Goal: Communication & Community: Share content

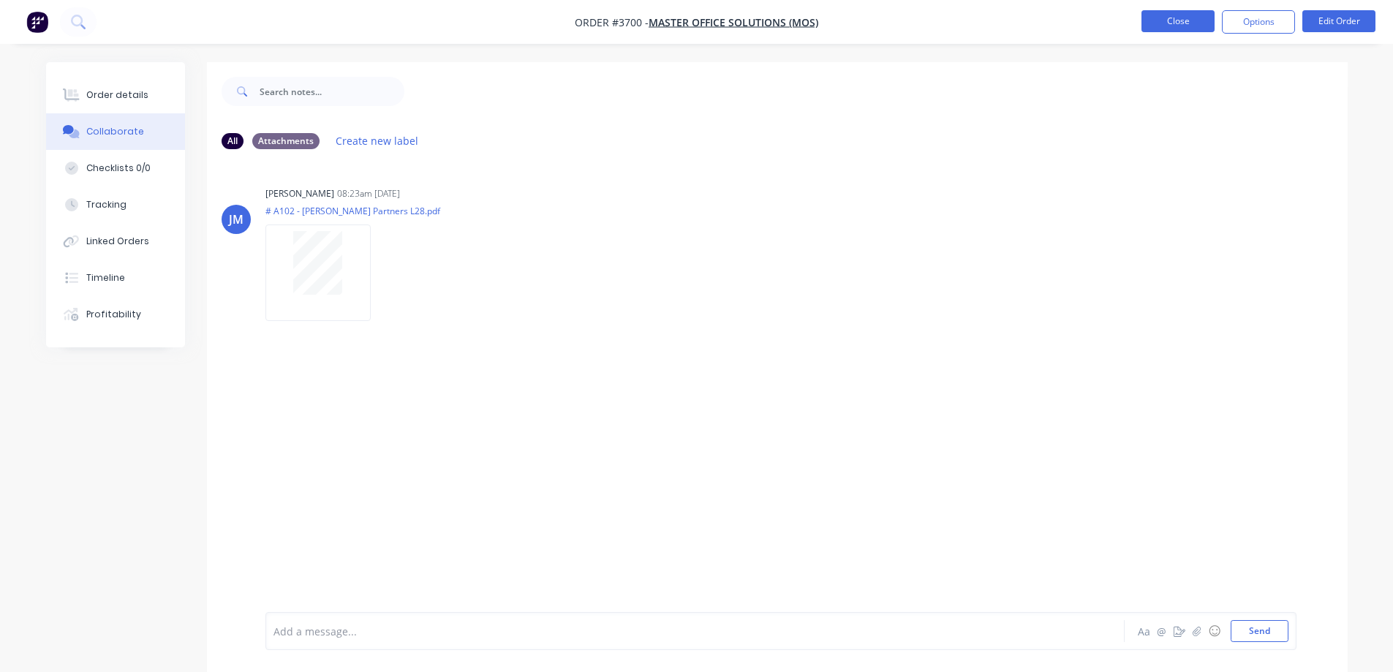
click at [1164, 27] on button "Close" at bounding box center [1178, 21] width 73 height 22
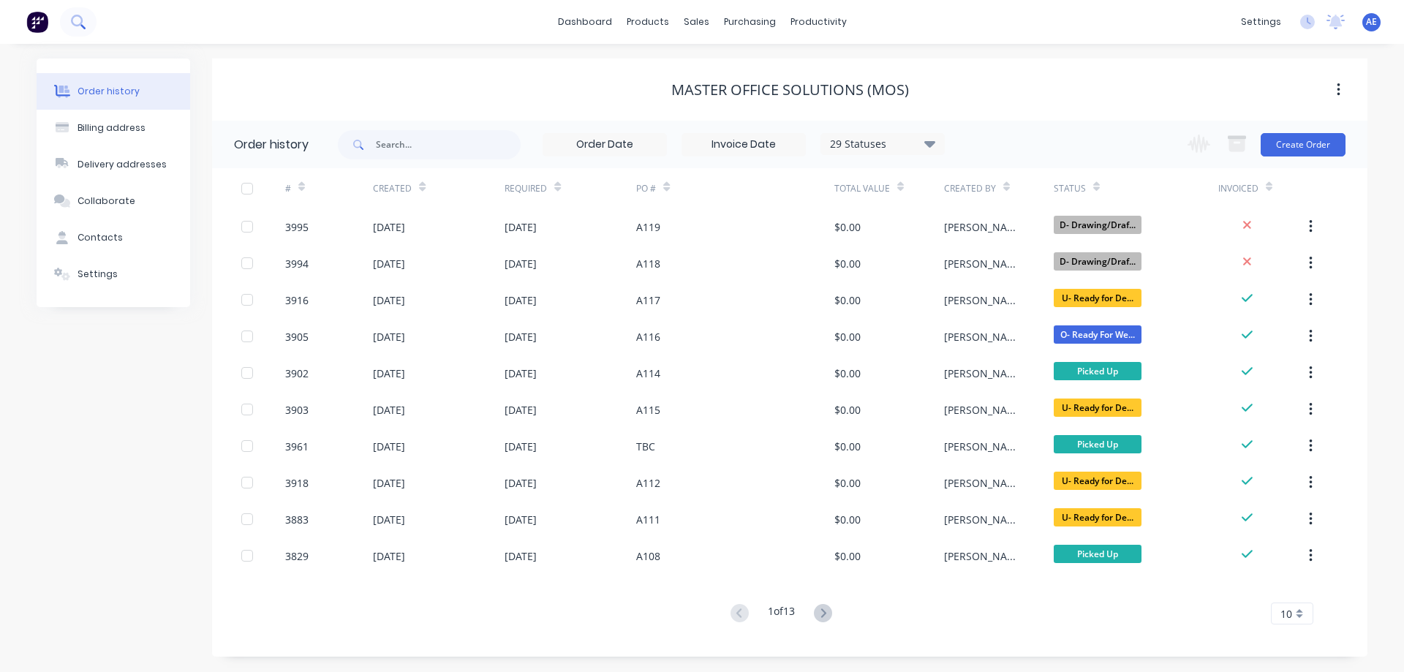
click at [78, 23] on icon at bounding box center [78, 22] width 14 height 14
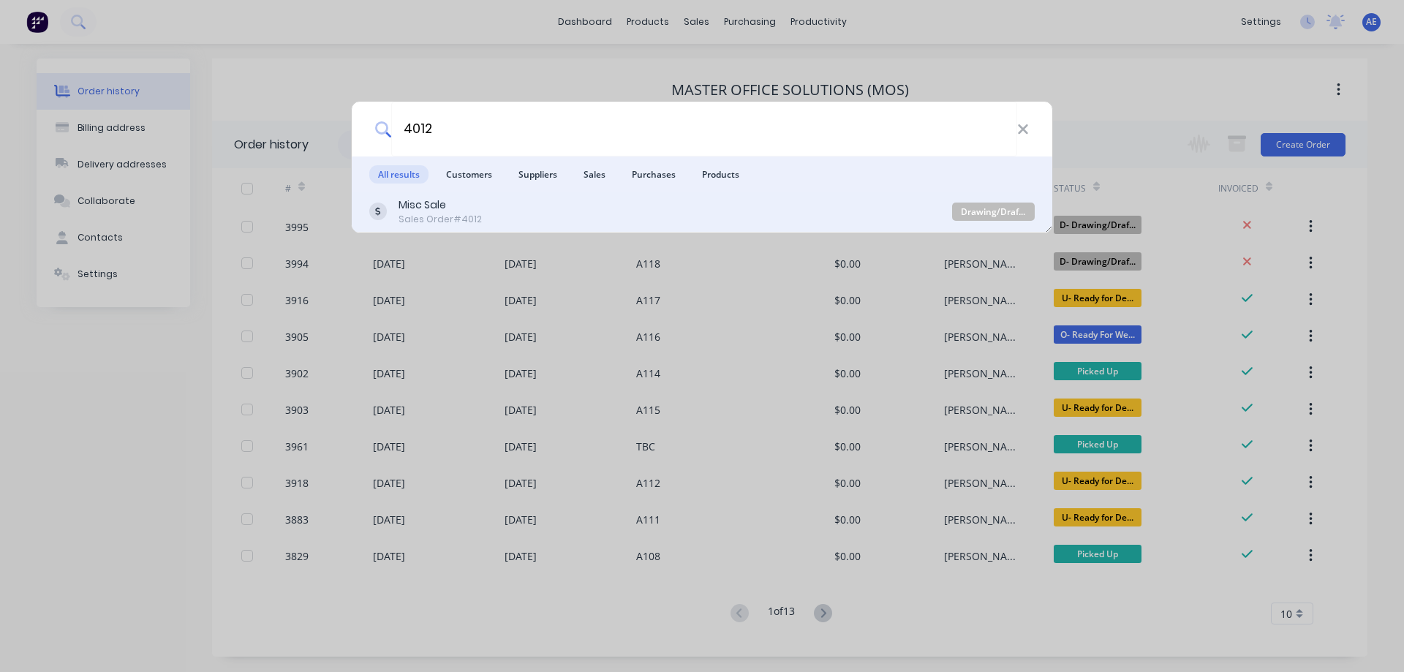
type input "4012"
click at [442, 218] on div "Sales Order #4012" at bounding box center [440, 219] width 83 height 13
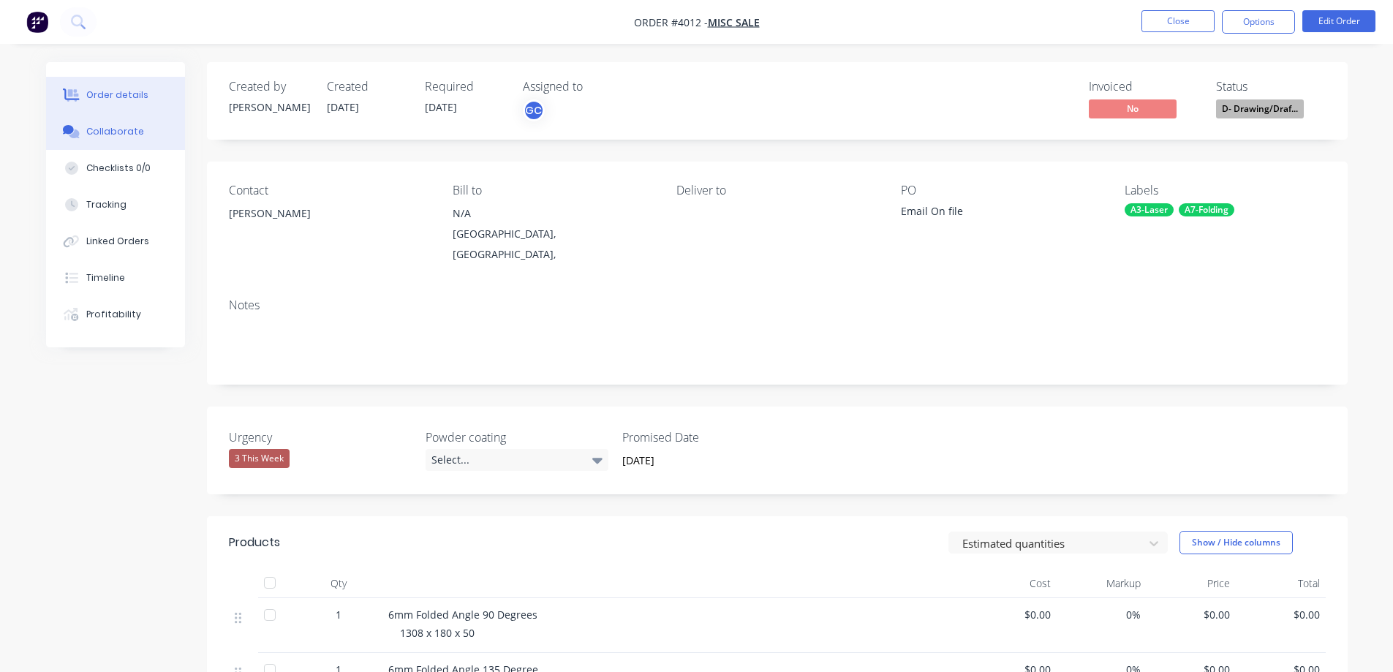
click at [114, 135] on div "Collaborate" at bounding box center [115, 131] width 58 height 13
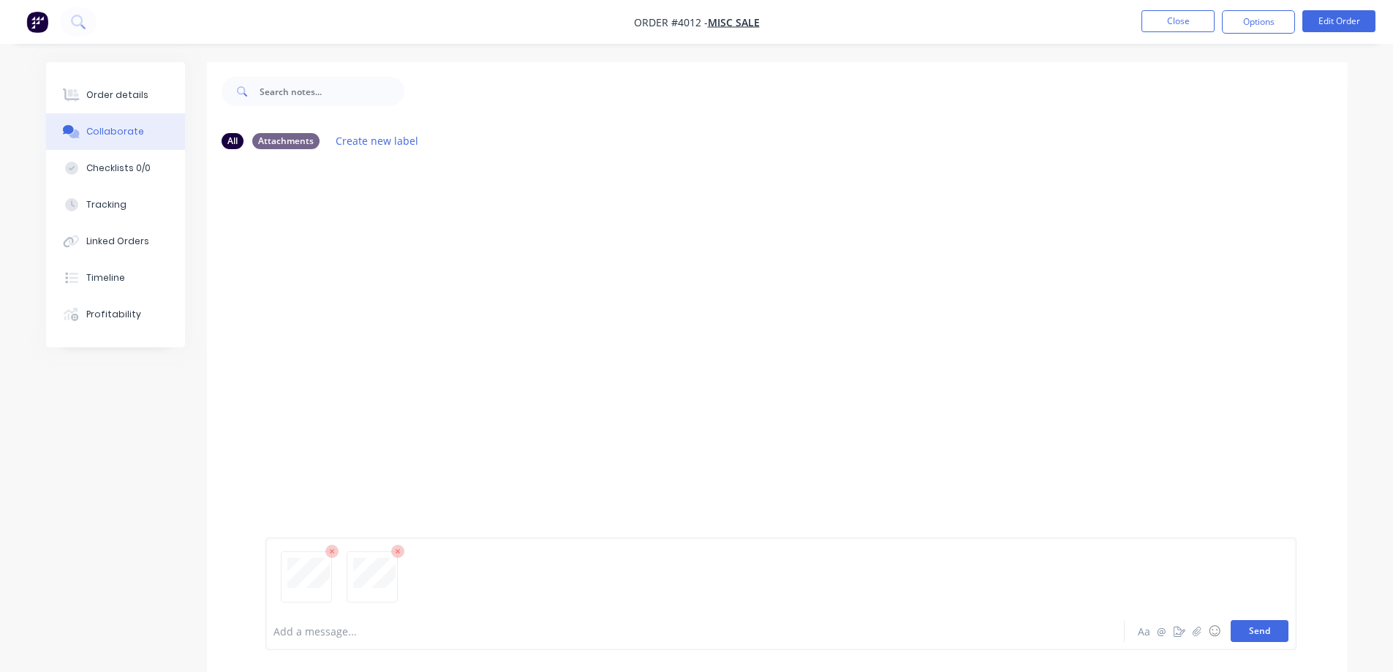
click at [1273, 631] on button "Send" at bounding box center [1260, 631] width 58 height 22
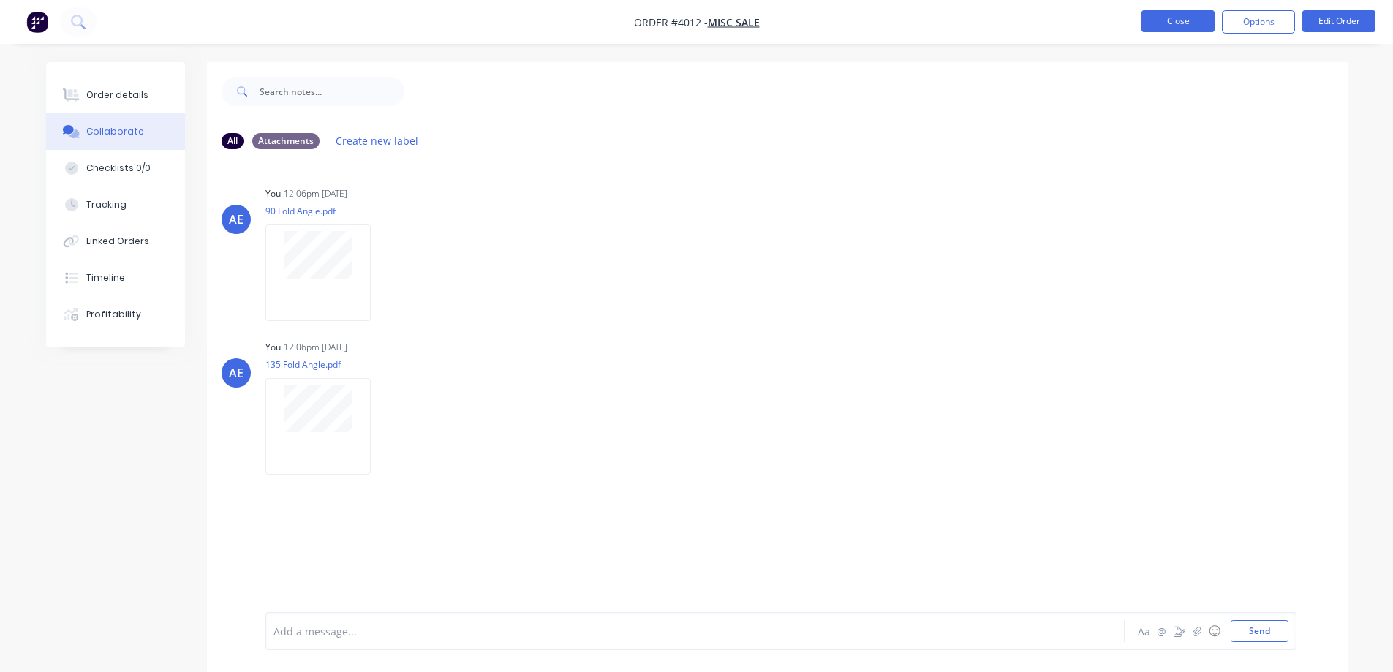
click at [1198, 22] on button "Close" at bounding box center [1178, 21] width 73 height 22
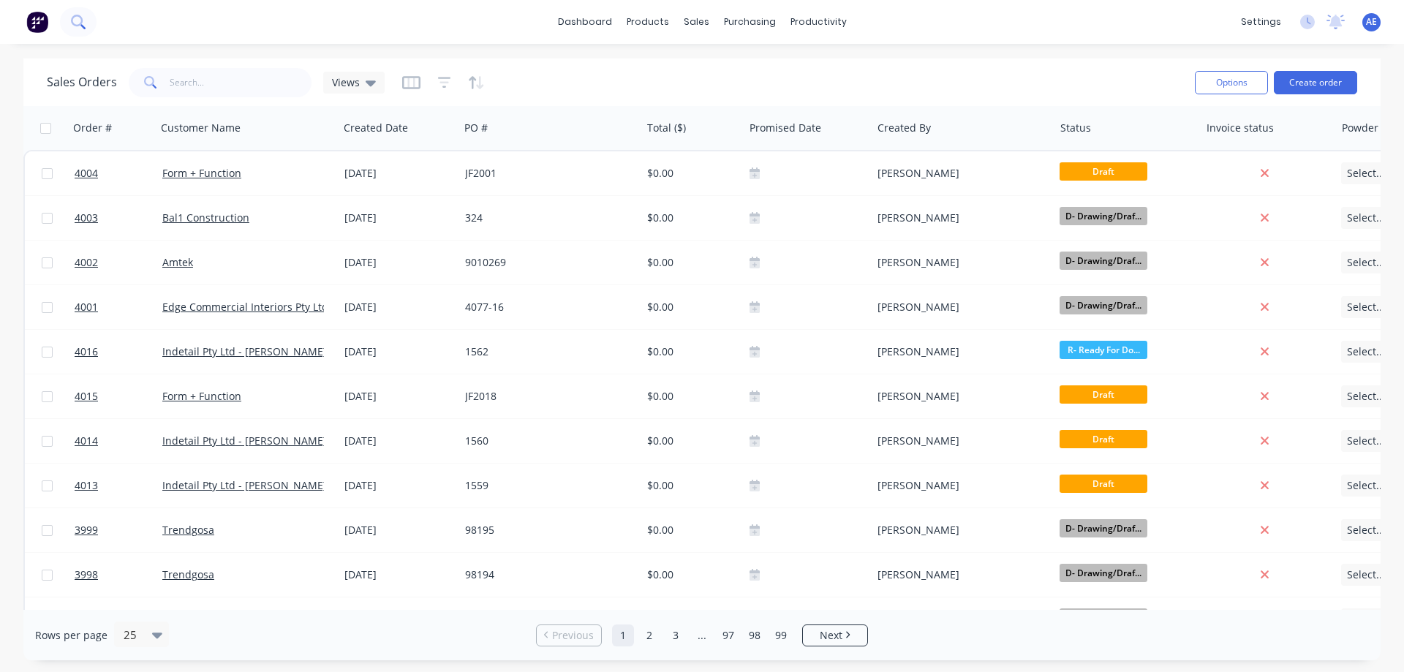
click at [74, 23] on icon at bounding box center [77, 21] width 12 height 12
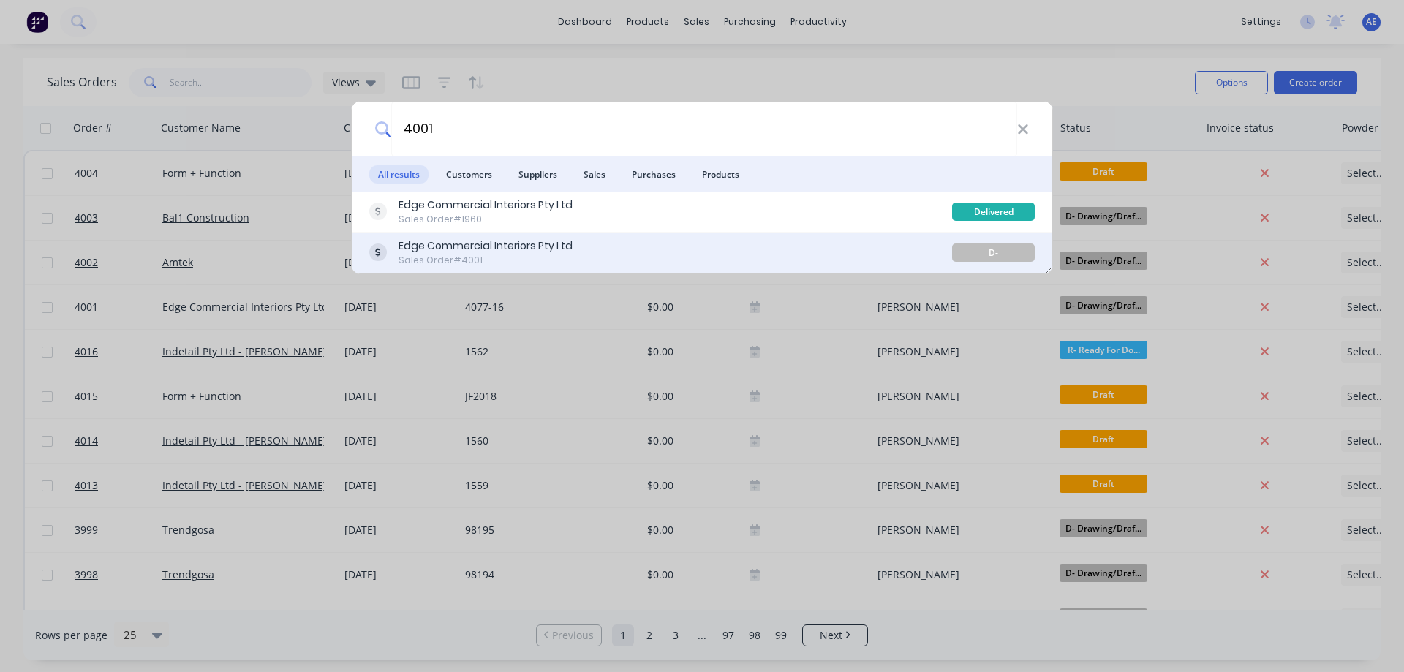
type input "4001"
click at [412, 244] on div "Edge Commercial Interiors Pty Ltd" at bounding box center [486, 245] width 174 height 15
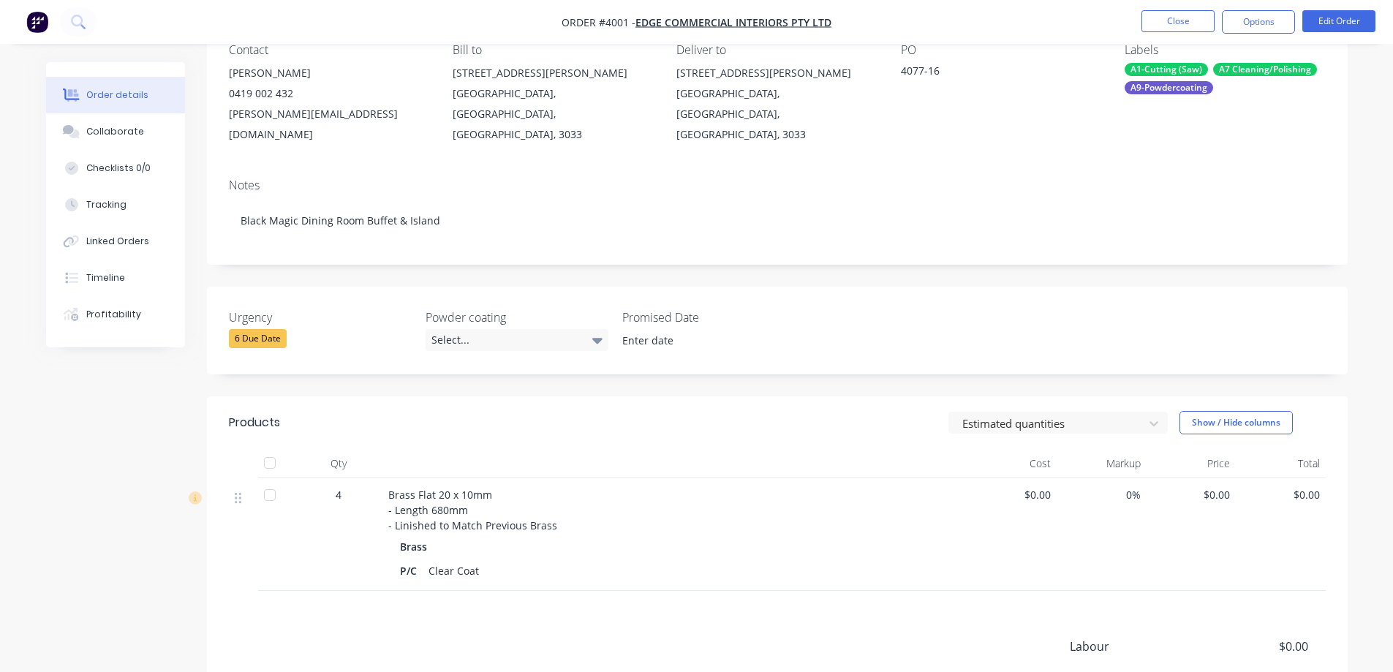
scroll to position [146, 0]
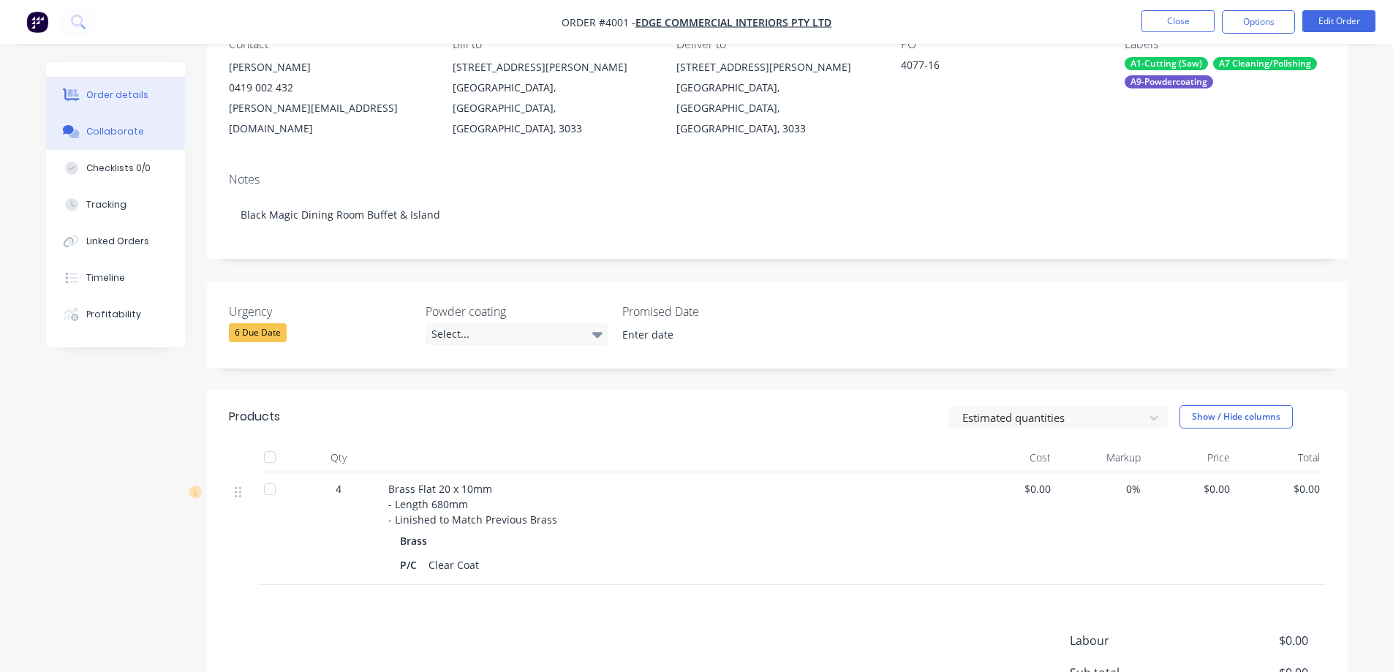
click at [105, 126] on div "Collaborate" at bounding box center [115, 131] width 58 height 13
